Goal: Navigation & Orientation: Find specific page/section

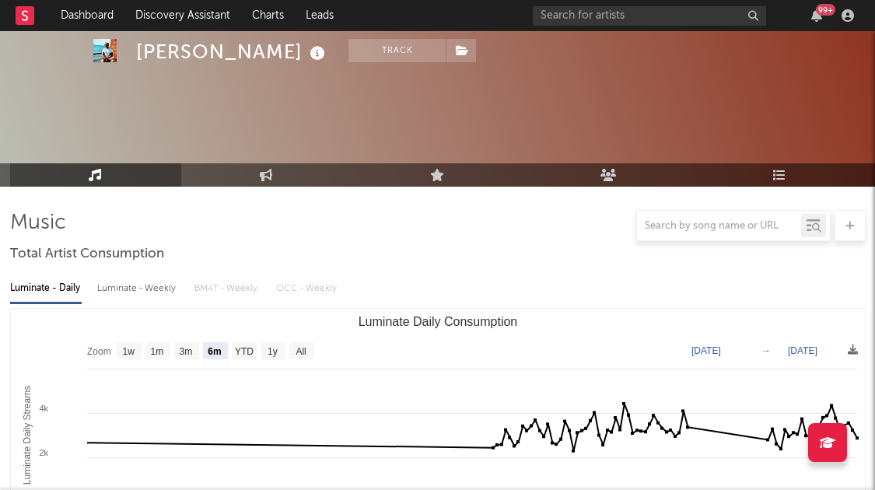
select select "6m"
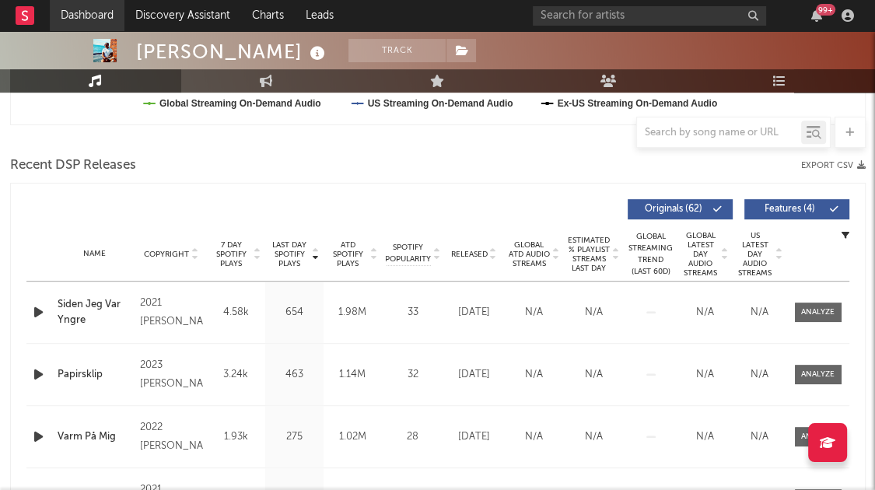
click at [76, 18] on link "Dashboard" at bounding box center [87, 15] width 75 height 31
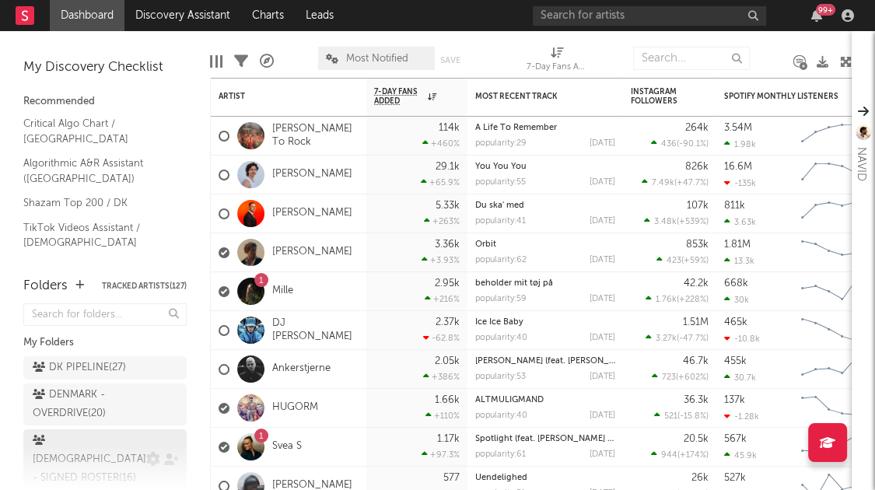
click at [79, 439] on div "[DEMOGRAPHIC_DATA] - SIGNED ROSTER ( 16 )" at bounding box center [90, 460] width 114 height 56
